Goal: Task Accomplishment & Management: Manage account settings

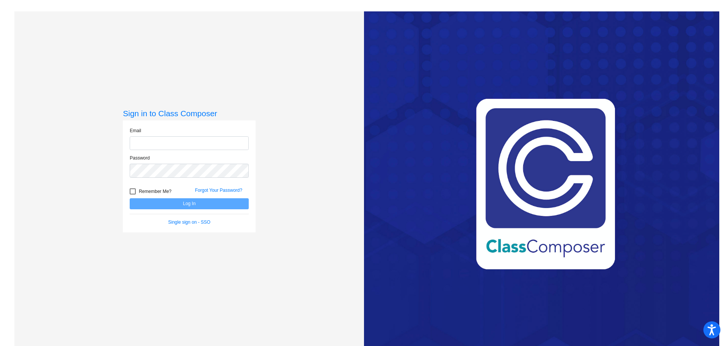
type input "[PERSON_NAME][EMAIL_ADDRESS][PERSON_NAME][DOMAIN_NAME]"
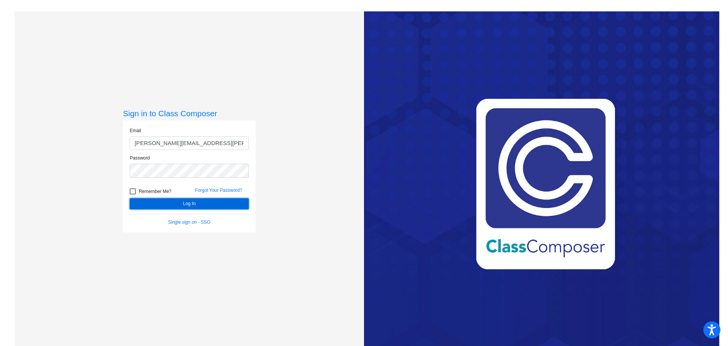
click at [188, 204] on button "Log In" at bounding box center [189, 203] width 119 height 11
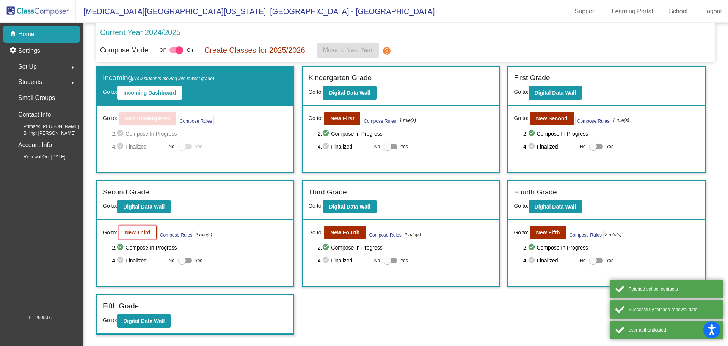
click at [131, 234] on b "New Third" at bounding box center [138, 232] width 26 height 6
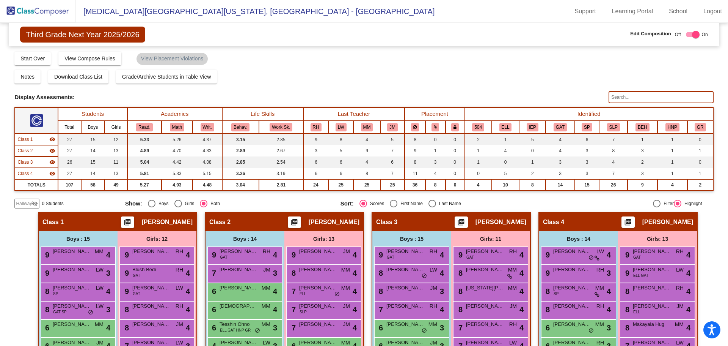
drag, startPoint x: 640, startPoint y: 91, endPoint x: 640, endPoint y: 95, distance: 3.9
click at [640, 92] on input "text" at bounding box center [661, 97] width 105 height 12
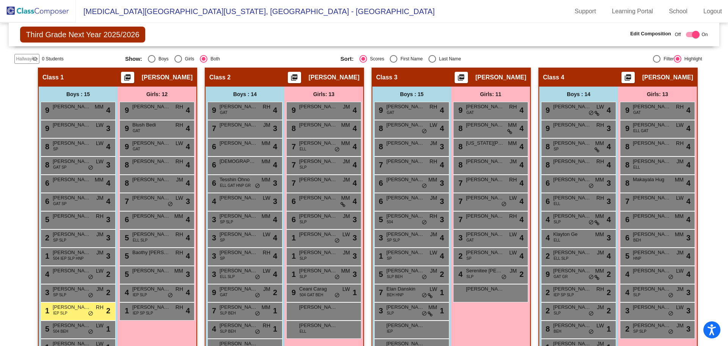
scroll to position [186, 0]
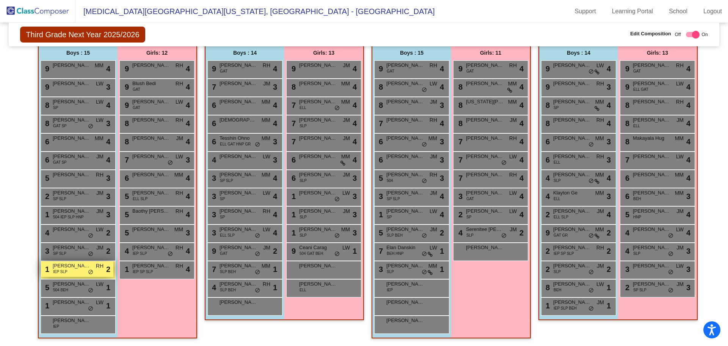
type input "sim"
click at [78, 273] on div "1 [PERSON_NAME] IEP SLP RH lock do_not_disturb_alt 2" at bounding box center [77, 269] width 72 height 16
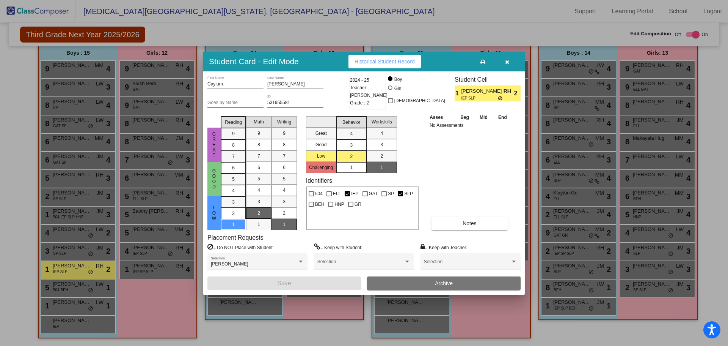
click at [399, 284] on button "Archive" at bounding box center [444, 283] width 154 height 14
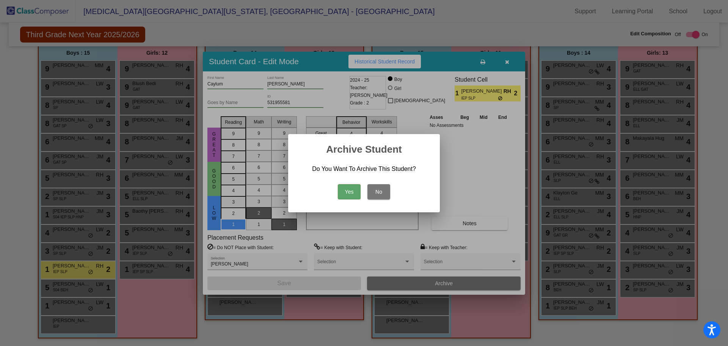
click at [343, 195] on button "Yes" at bounding box center [349, 191] width 23 height 15
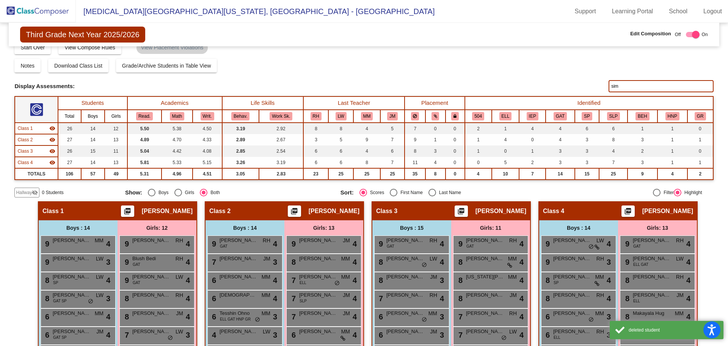
scroll to position [0, 0]
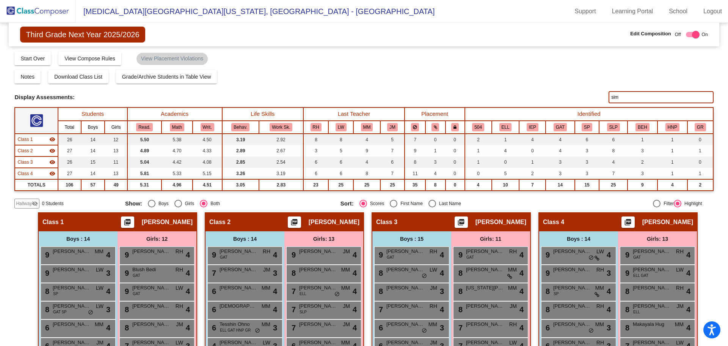
drag, startPoint x: 627, startPoint y: 96, endPoint x: 454, endPoint y: 132, distance: 176.3
click at [464, 128] on div "Display Scores for Years: [DATE] - [DATE] [DATE] - [DATE] Grade/Archive Student…" at bounding box center [363, 129] width 699 height 157
